Goal: Browse casually

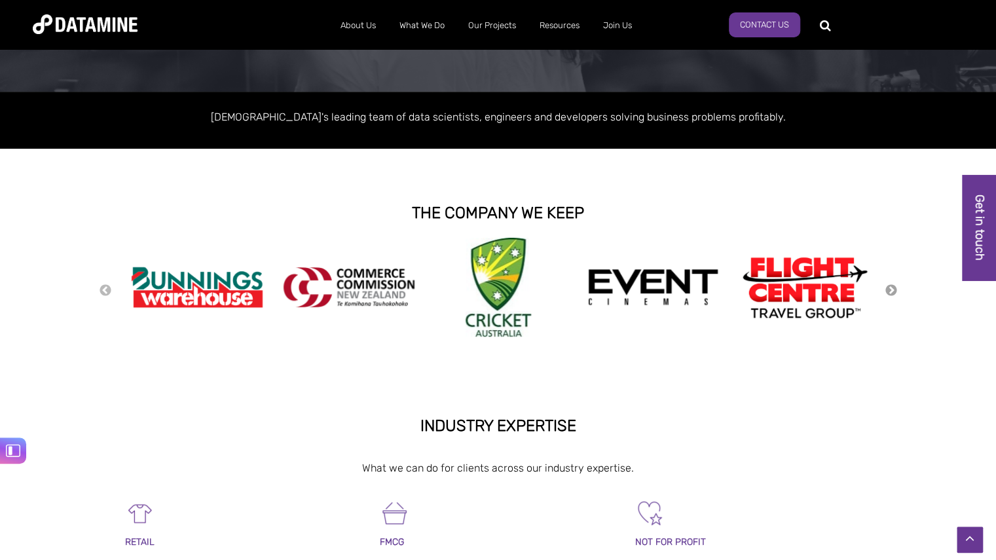
click at [885, 290] on button "Next" at bounding box center [890, 290] width 13 height 14
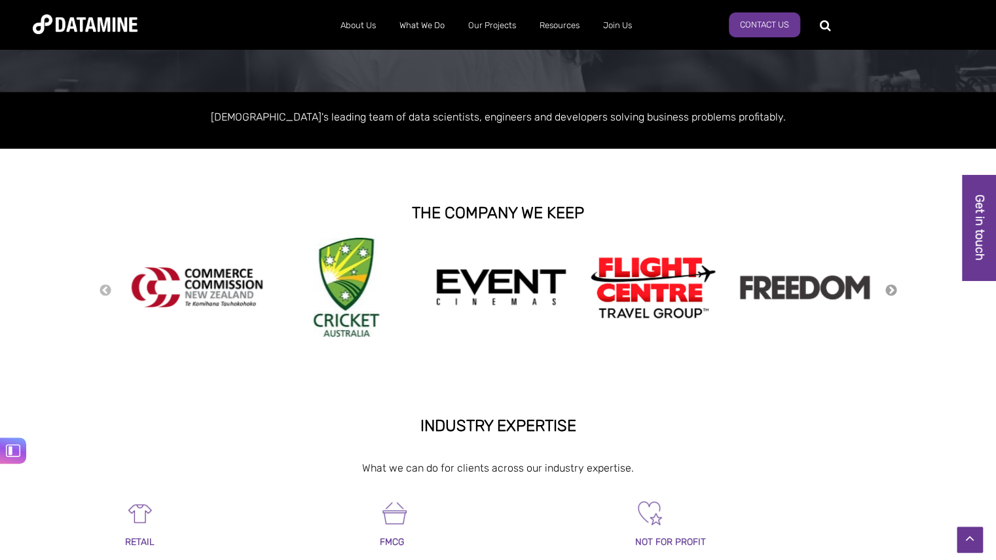
click at [885, 290] on button "Next" at bounding box center [890, 290] width 13 height 14
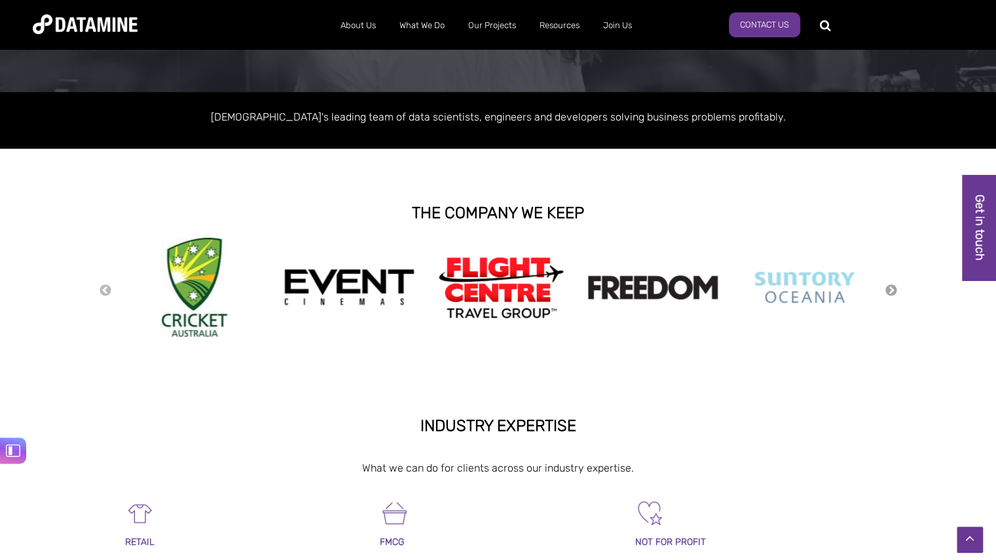
click at [885, 290] on button "Next" at bounding box center [890, 290] width 13 height 14
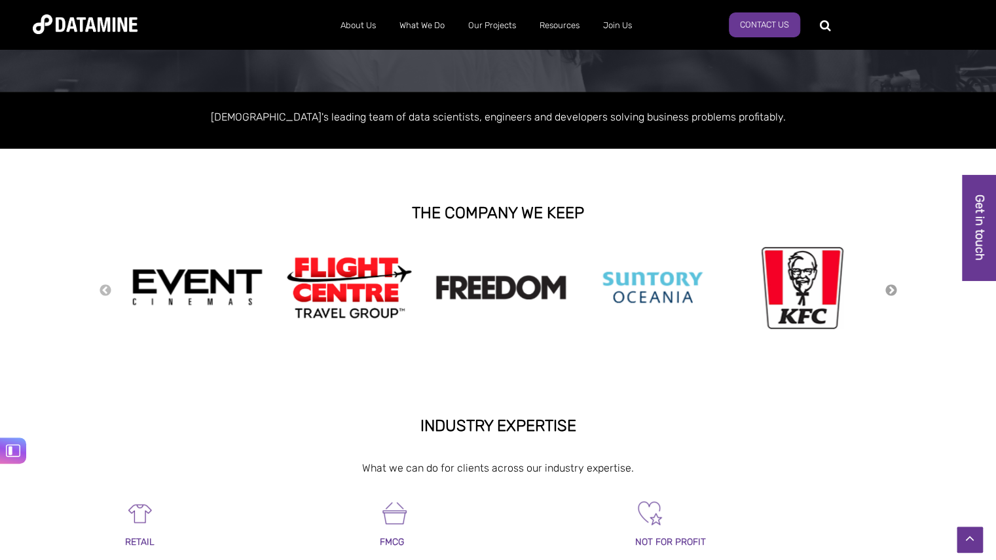
click at [885, 290] on button "Next" at bounding box center [890, 290] width 13 height 14
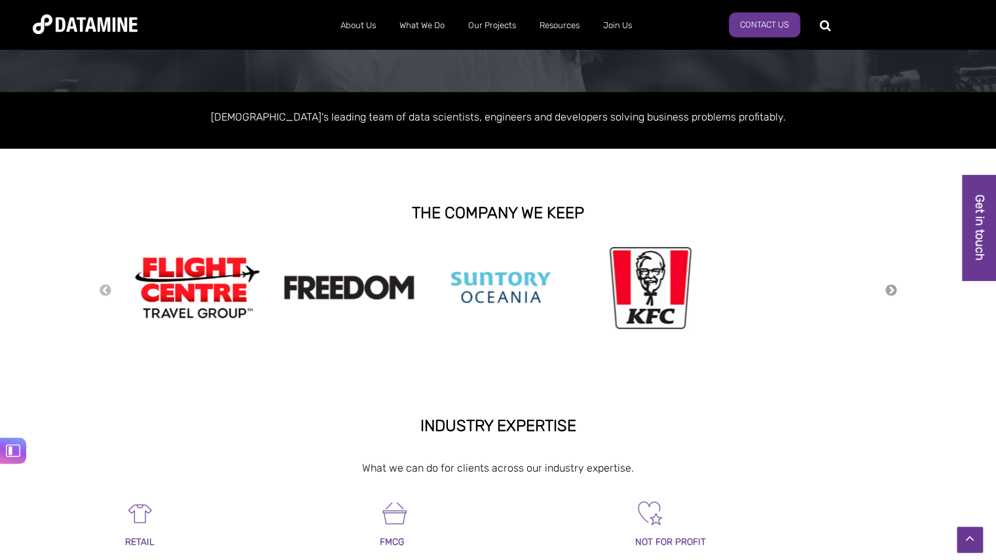
click at [885, 290] on button "Next" at bounding box center [890, 290] width 13 height 14
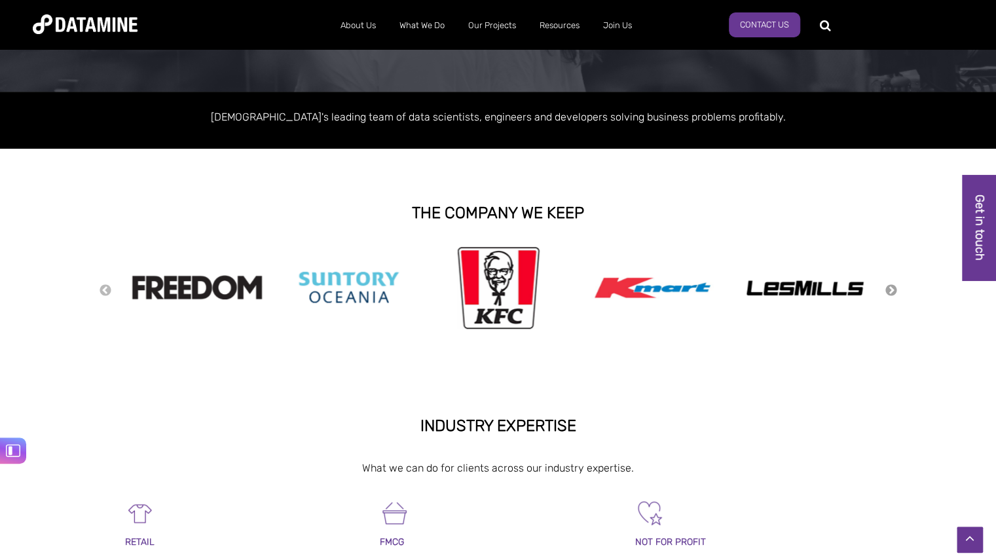
click at [885, 290] on button "Next" at bounding box center [890, 290] width 13 height 14
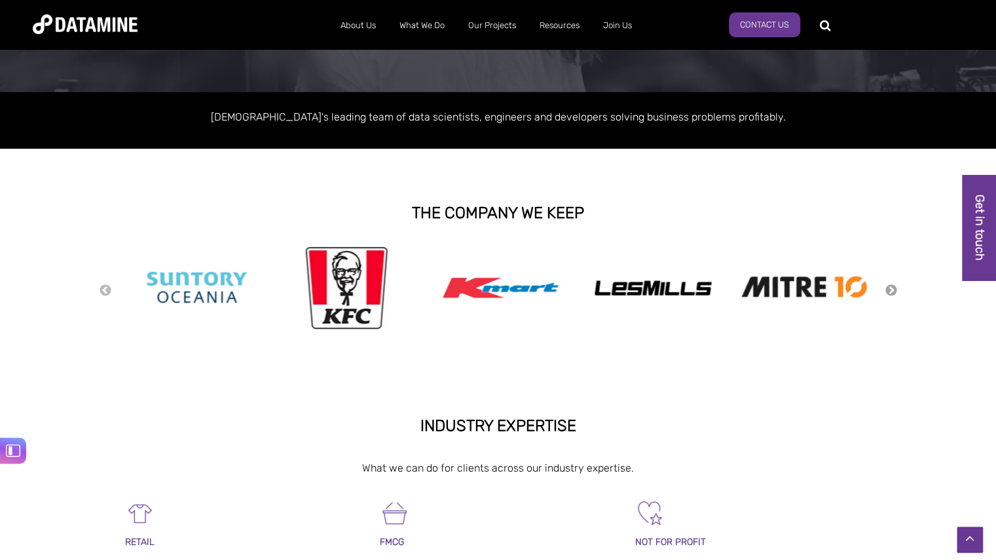
click at [885, 290] on button "Next" at bounding box center [890, 290] width 13 height 14
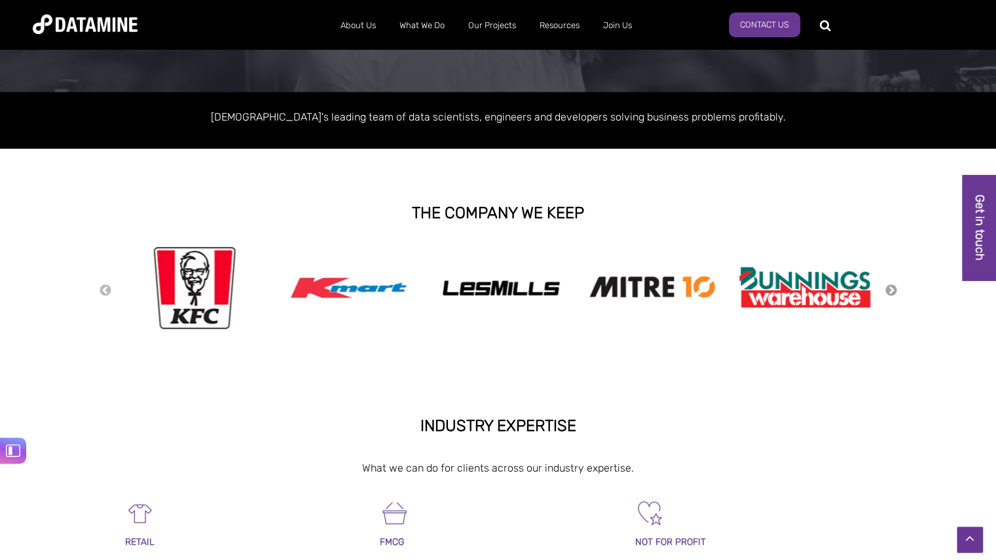
click at [885, 290] on button "Next" at bounding box center [890, 290] width 13 height 14
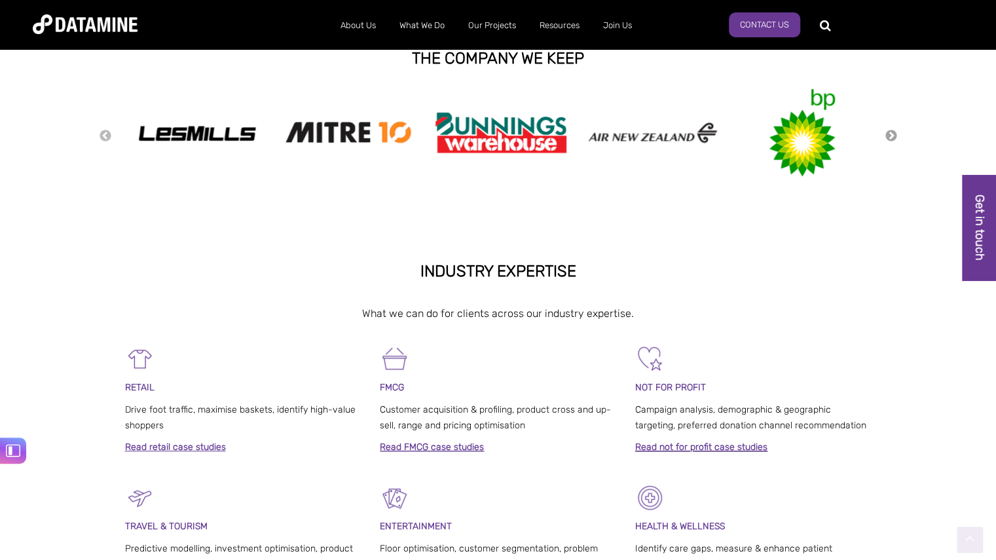
scroll to position [339, 0]
